Goal: Task Accomplishment & Management: Manage account settings

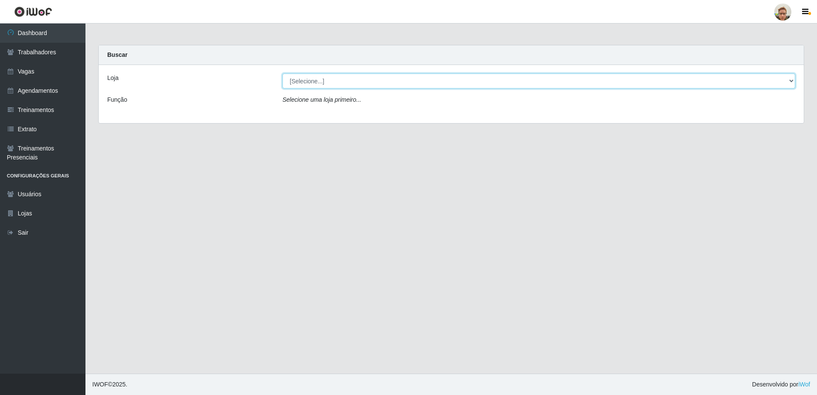
click at [310, 84] on select "[Selecione...] [GEOGRAPHIC_DATA]" at bounding box center [538, 80] width 513 height 15
select select "168"
click at [282, 73] on select "[Selecione...] [GEOGRAPHIC_DATA]" at bounding box center [538, 80] width 513 height 15
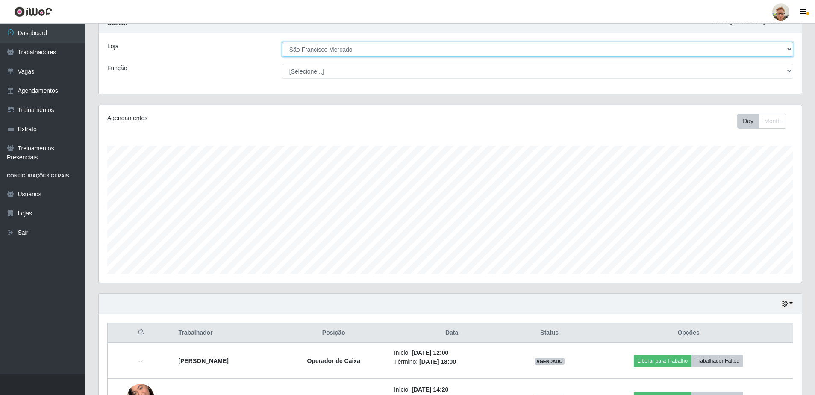
scroll to position [94, 0]
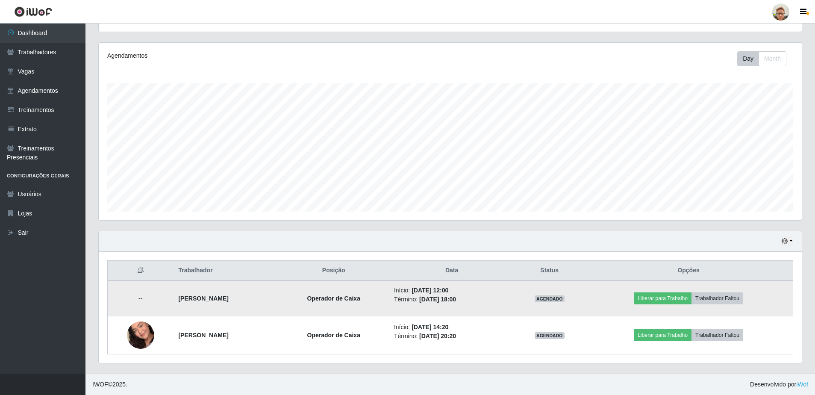
click at [133, 299] on td "--" at bounding box center [141, 298] width 66 height 36
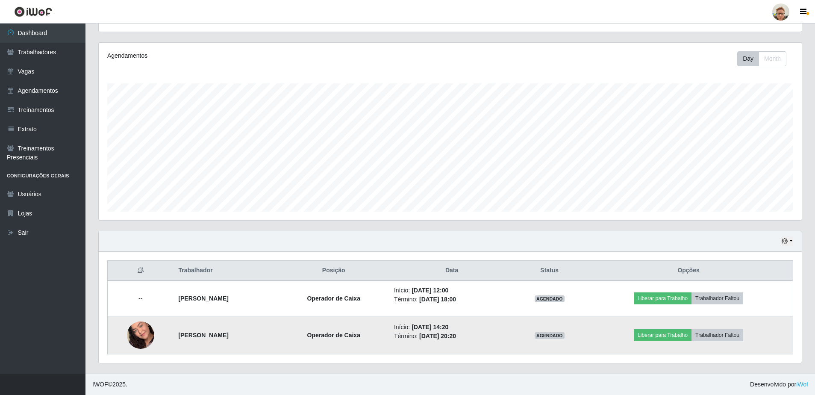
click at [135, 335] on img at bounding box center [140, 335] width 27 height 49
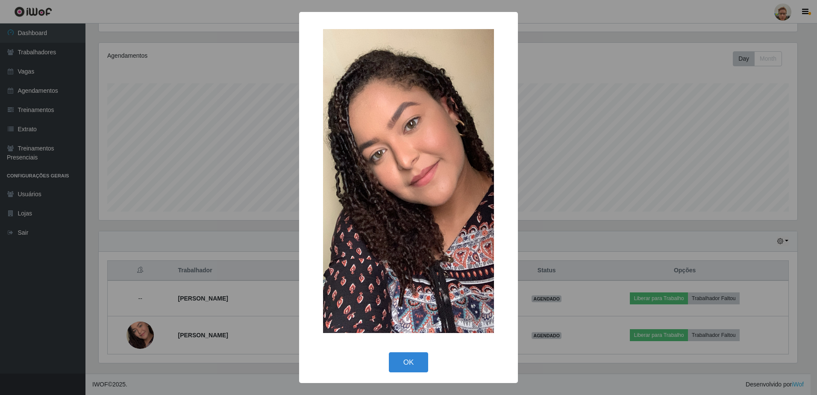
click at [166, 302] on div "× OK Cancel" at bounding box center [408, 197] width 817 height 395
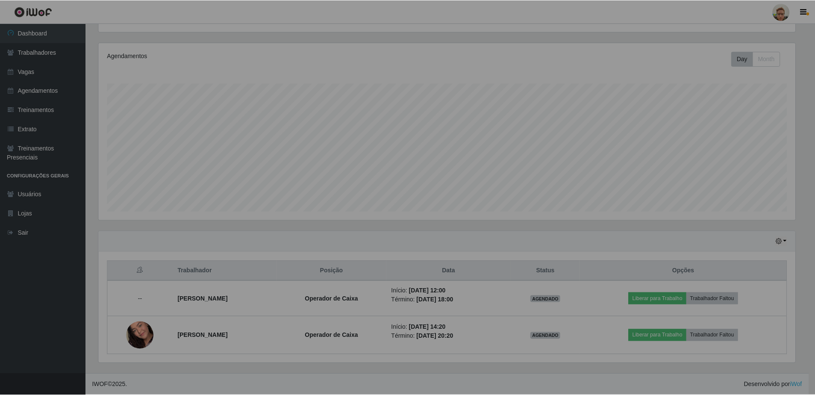
scroll to position [177, 703]
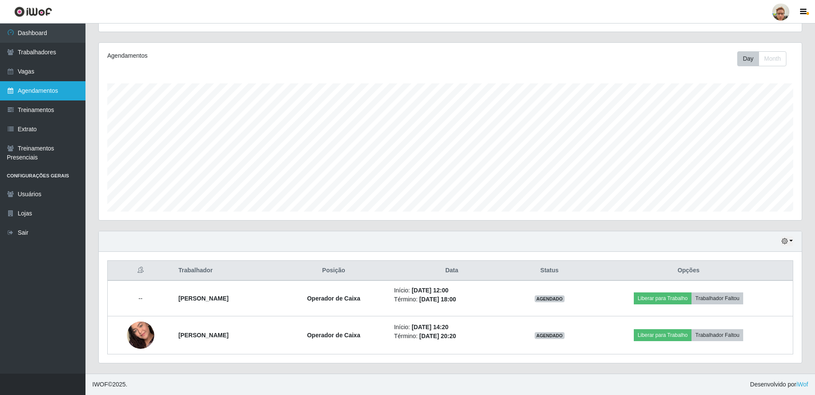
click at [62, 87] on link "Agendamentos" at bounding box center [42, 90] width 85 height 19
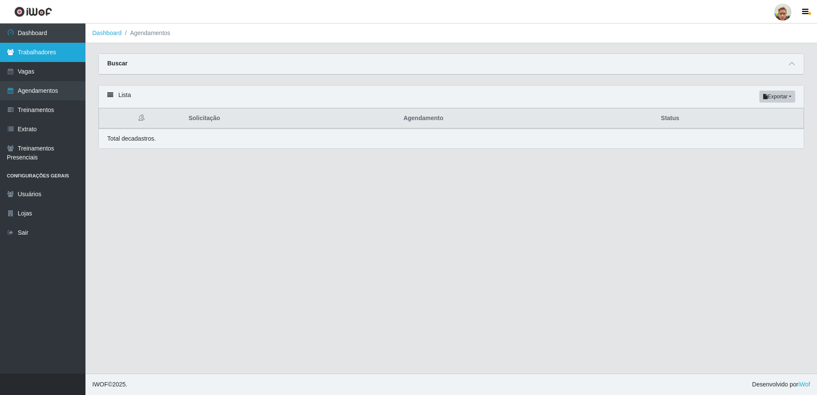
click at [56, 58] on link "Trabalhadores" at bounding box center [42, 52] width 85 height 19
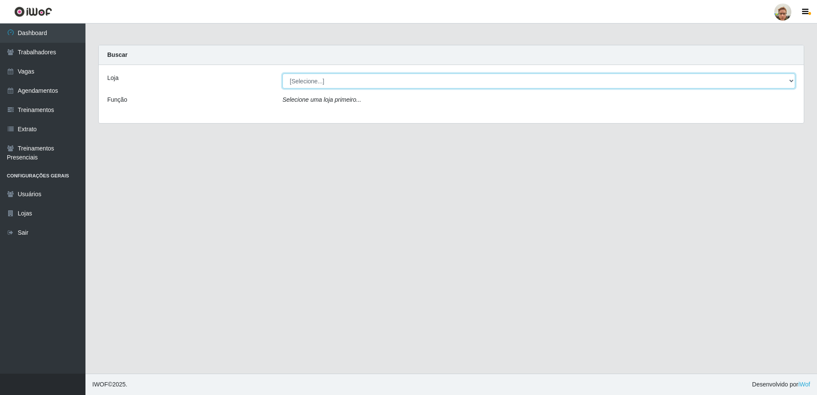
click at [343, 87] on select "[Selecione...] [GEOGRAPHIC_DATA]" at bounding box center [538, 80] width 513 height 15
select select "168"
click at [282, 73] on select "[Selecione...] [GEOGRAPHIC_DATA]" at bounding box center [538, 80] width 513 height 15
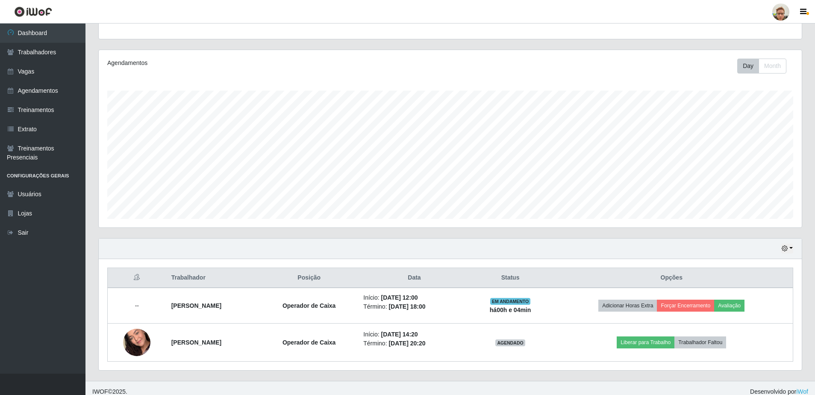
scroll to position [94, 0]
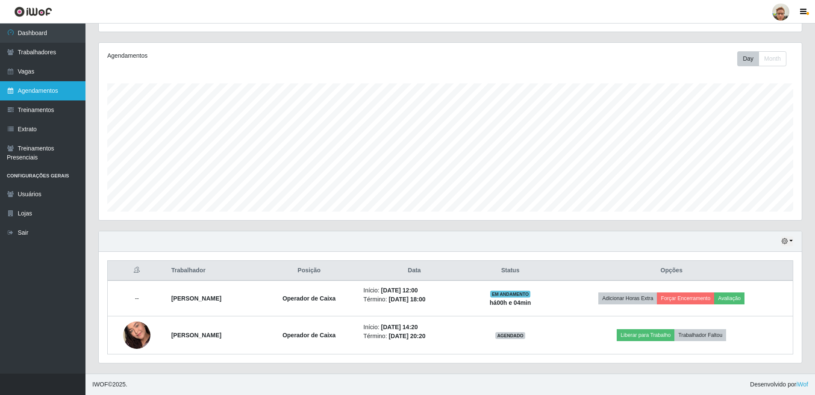
click at [64, 85] on link "Agendamentos" at bounding box center [42, 90] width 85 height 19
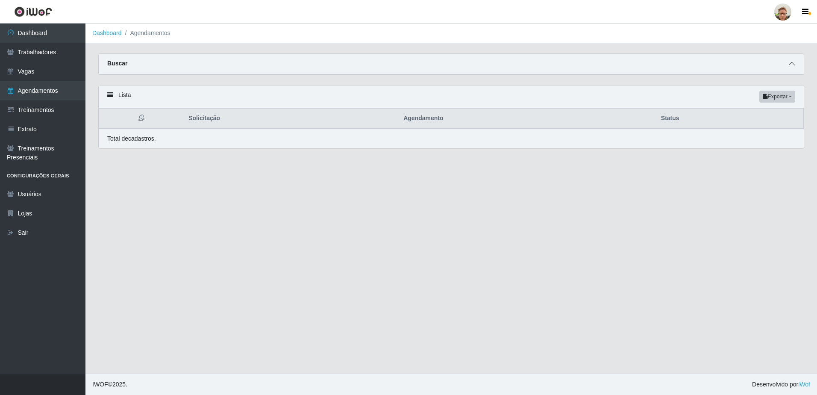
click at [794, 66] on icon at bounding box center [791, 64] width 6 height 6
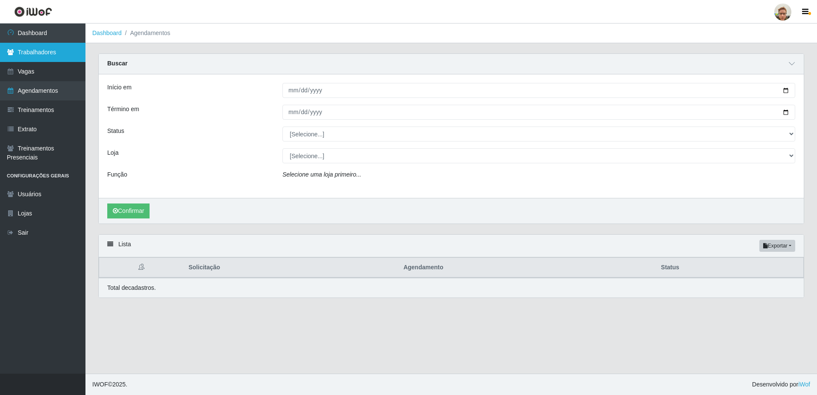
click at [49, 57] on link "Trabalhadores" at bounding box center [42, 52] width 85 height 19
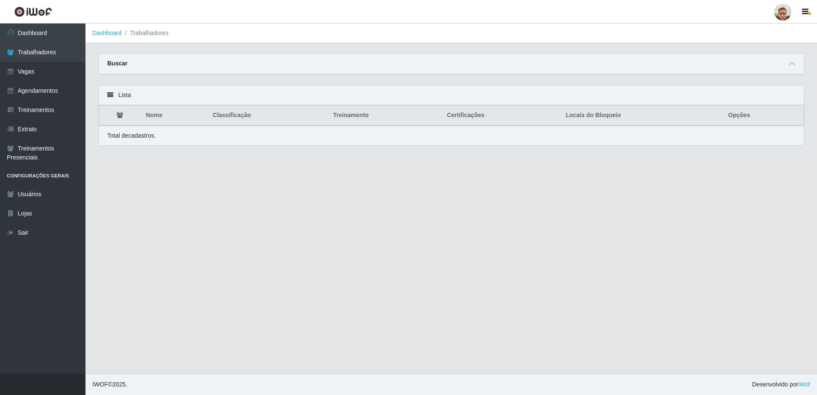
click at [793, 59] on div "Buscar" at bounding box center [451, 64] width 705 height 21
click at [795, 64] on span at bounding box center [791, 64] width 10 height 10
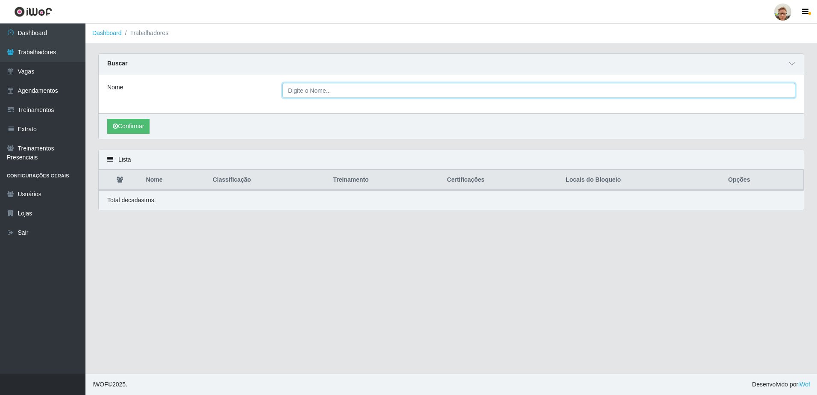
click at [390, 88] on input "Nome" at bounding box center [538, 90] width 513 height 15
paste input "[PERSON_NAME][GEOGRAPHIC_DATA]"
type input "[PERSON_NAME][GEOGRAPHIC_DATA]"
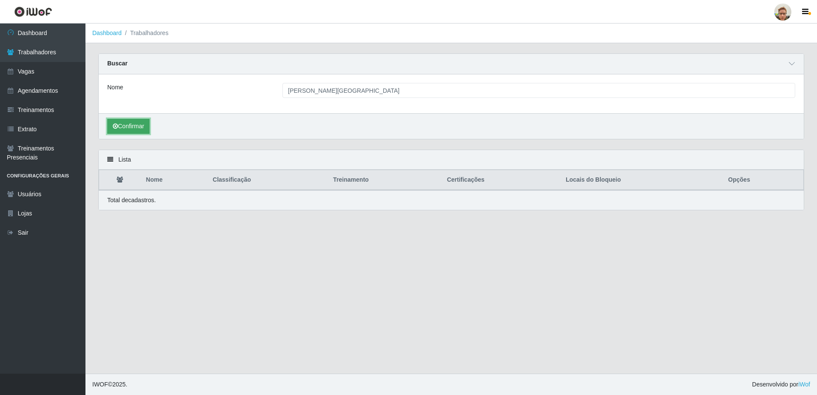
click at [139, 125] on button "Confirmar" at bounding box center [128, 126] width 42 height 15
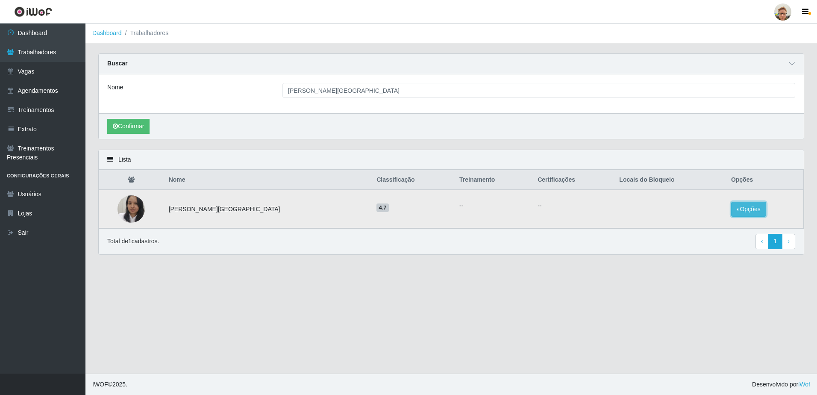
click at [735, 208] on button "Opções" at bounding box center [748, 209] width 35 height 15
click at [695, 201] on button "Bloquear - Empresa" at bounding box center [695, 200] width 69 height 18
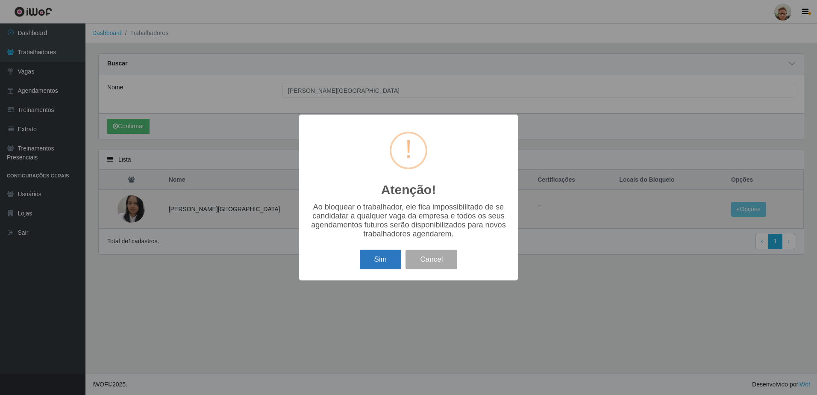
click at [395, 255] on button "Sim" at bounding box center [380, 259] width 41 height 20
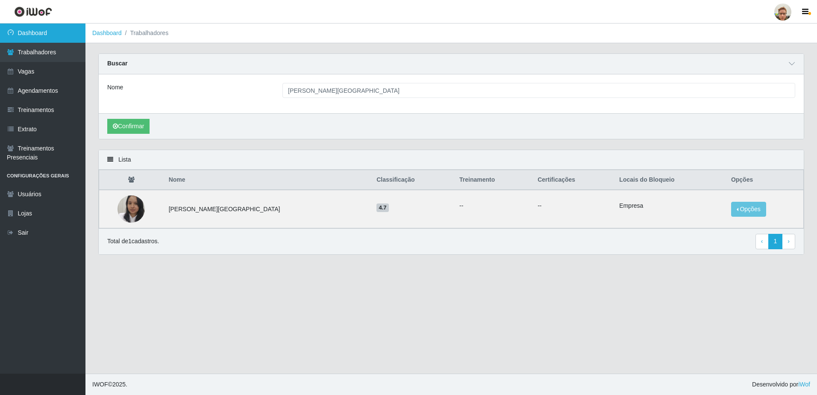
click at [57, 30] on link "Dashboard" at bounding box center [42, 32] width 85 height 19
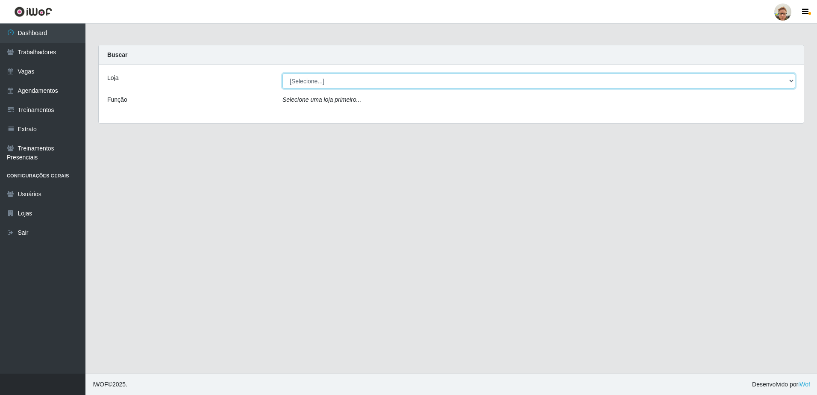
click at [312, 82] on select "[Selecione...] [GEOGRAPHIC_DATA]" at bounding box center [538, 80] width 513 height 15
select select "168"
click at [282, 73] on select "[Selecione...] [GEOGRAPHIC_DATA]" at bounding box center [538, 80] width 513 height 15
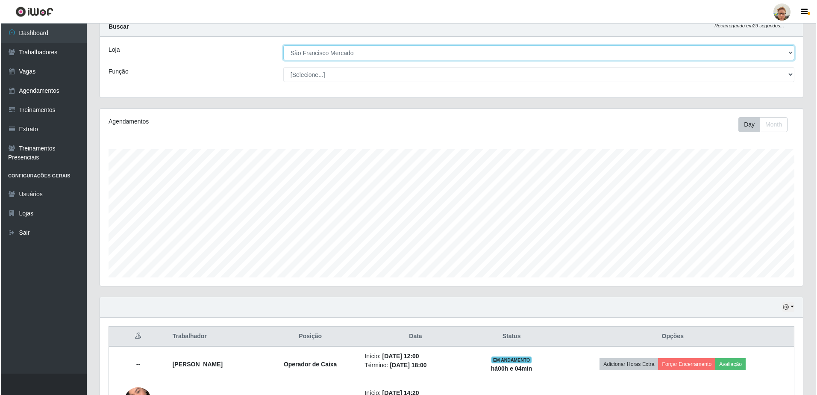
scroll to position [94, 0]
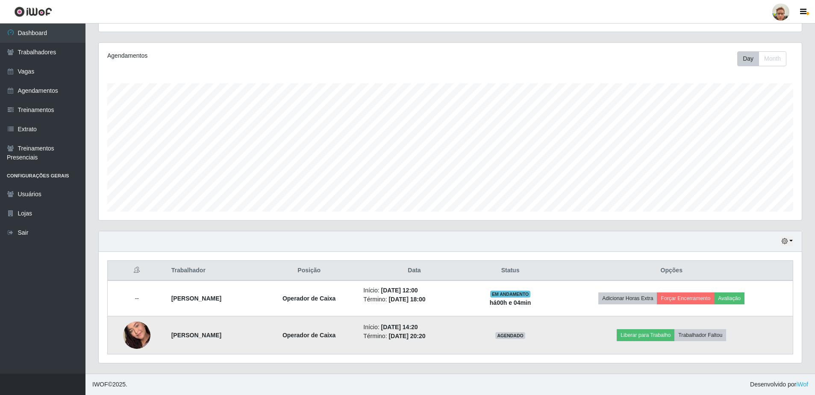
click at [145, 326] on img at bounding box center [136, 335] width 27 height 49
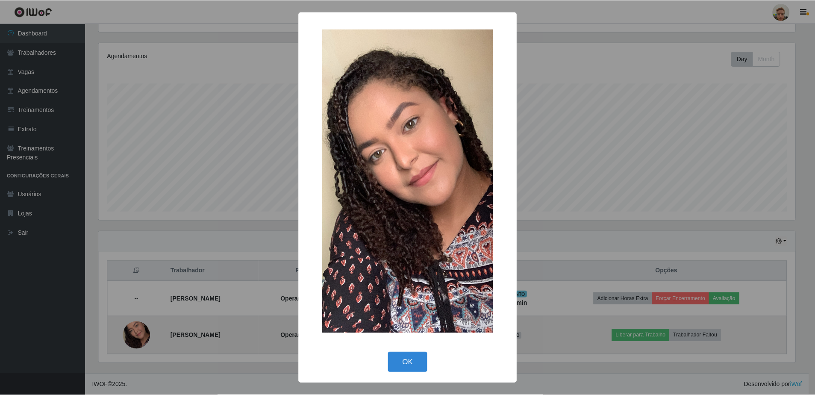
scroll to position [177, 698]
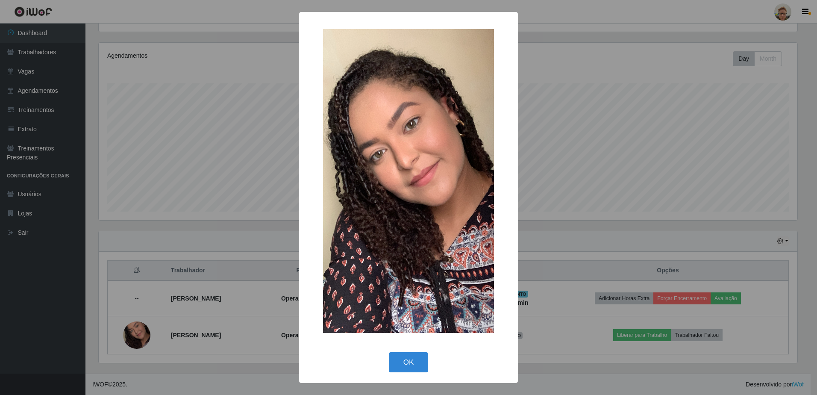
click at [158, 193] on div "× OK Cancel" at bounding box center [408, 197] width 817 height 395
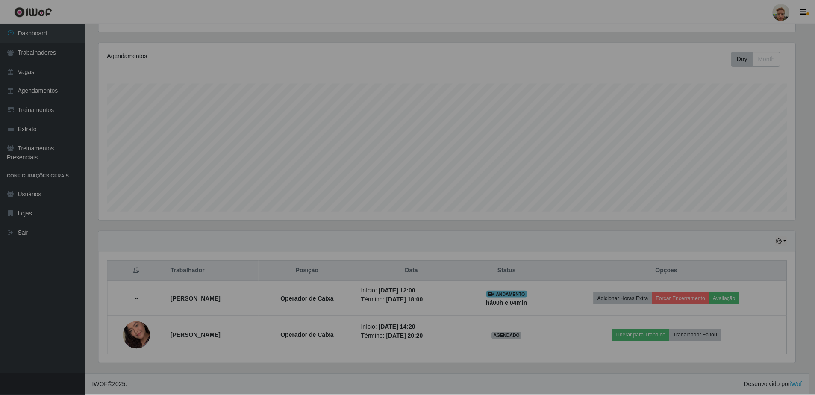
scroll to position [177, 703]
